Goal: Navigation & Orientation: Go to known website

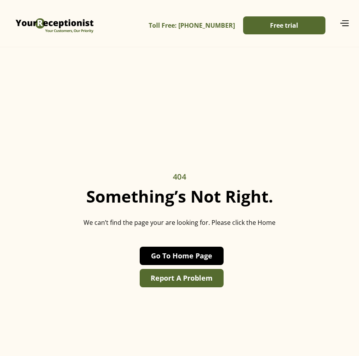
click at [192, 250] on link "Go To Home Page" at bounding box center [182, 255] width 84 height 18
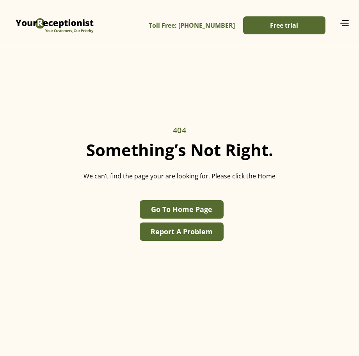
scroll to position [47, 0]
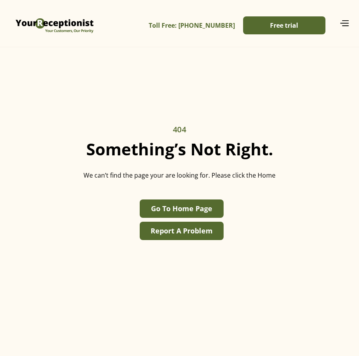
drag, startPoint x: 218, startPoint y: 49, endPoint x: 213, endPoint y: 5, distance: 44.0
click at [218, 46] on body "Solutions Call Answering Service Virtual Receptionist Service Inbound Call Serv…" at bounding box center [179, 154] width 359 height 403
